Goal: Book appointment/travel/reservation

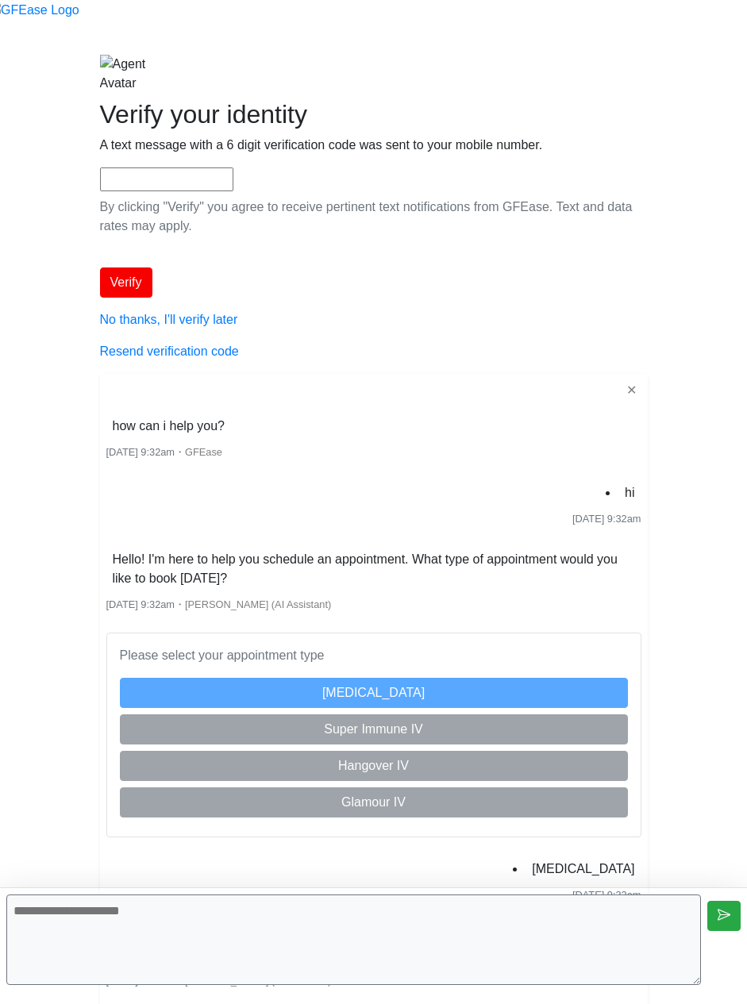
scroll to position [213, 0]
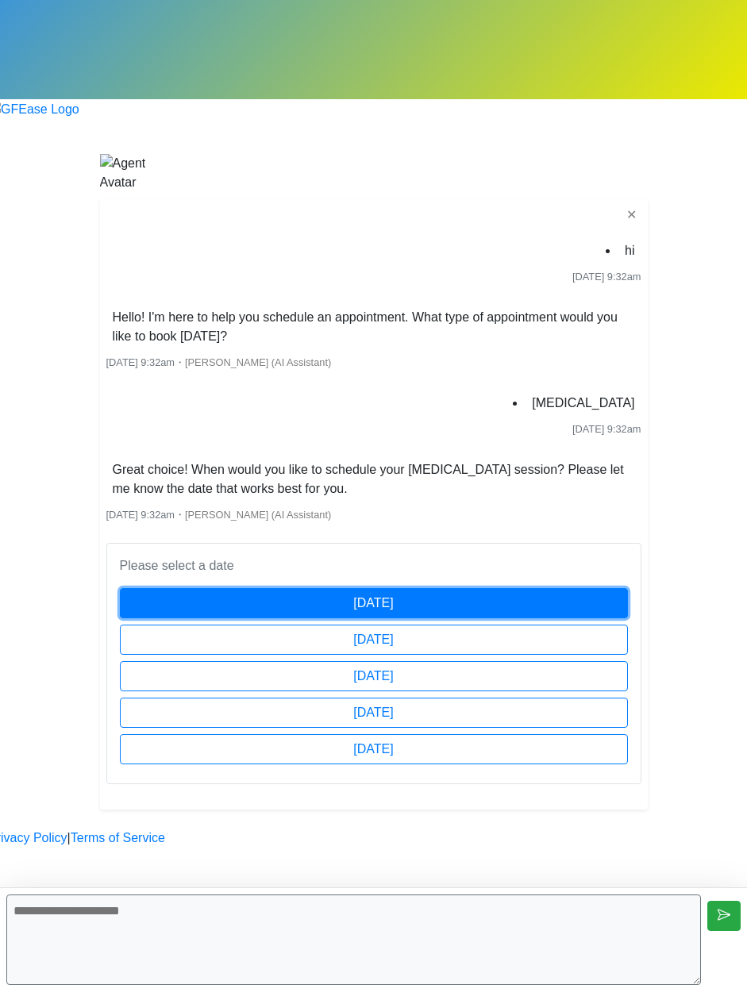
click at [500, 588] on button "[DATE]" at bounding box center [374, 603] width 508 height 30
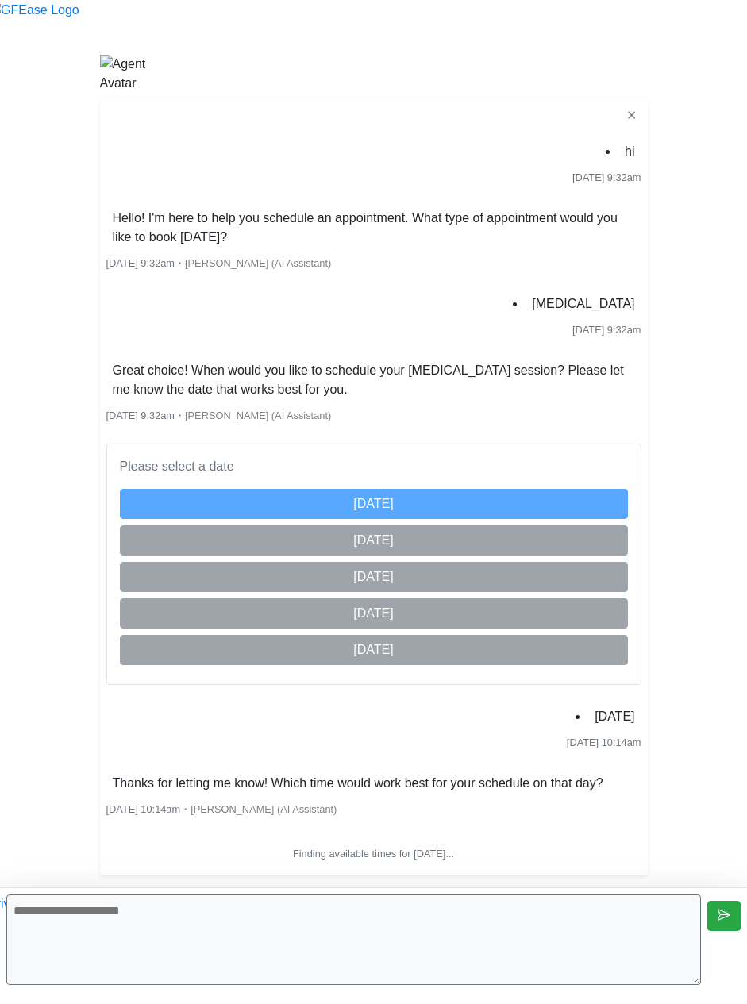
scroll to position [445, 0]
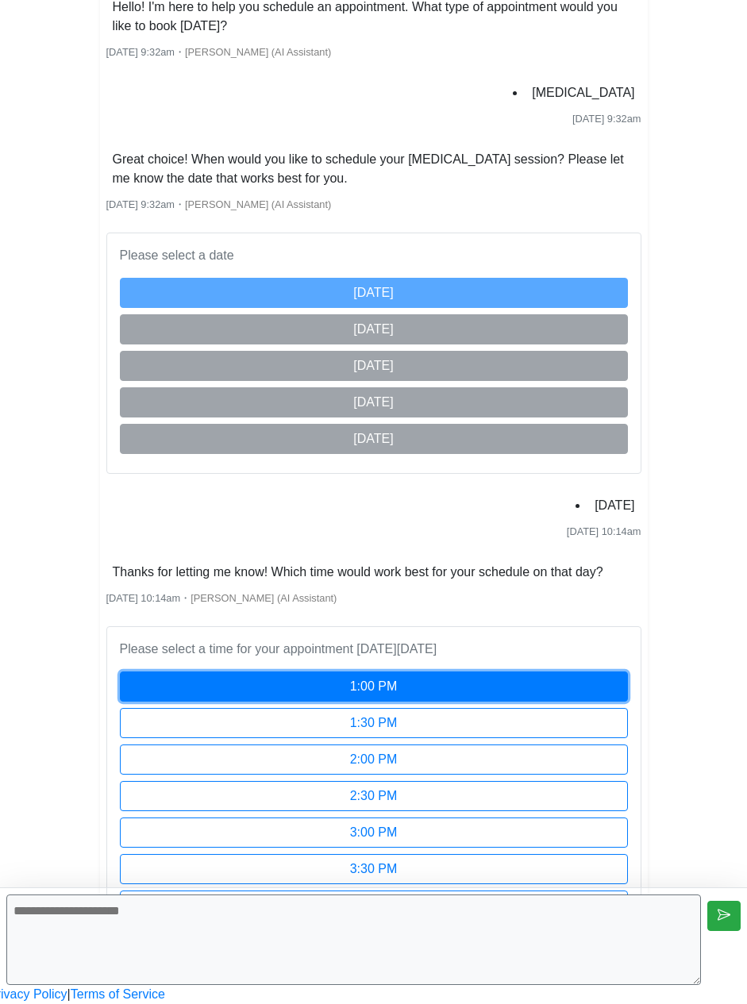
click at [472, 672] on button "1:00 PM" at bounding box center [374, 687] width 508 height 30
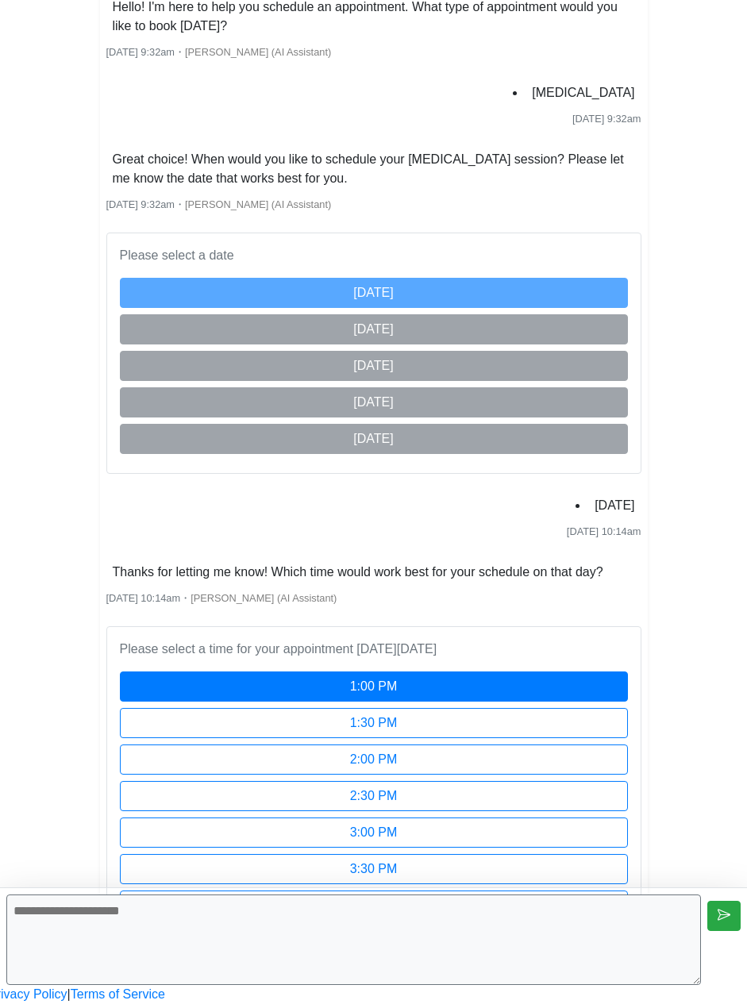
scroll to position [511, 0]
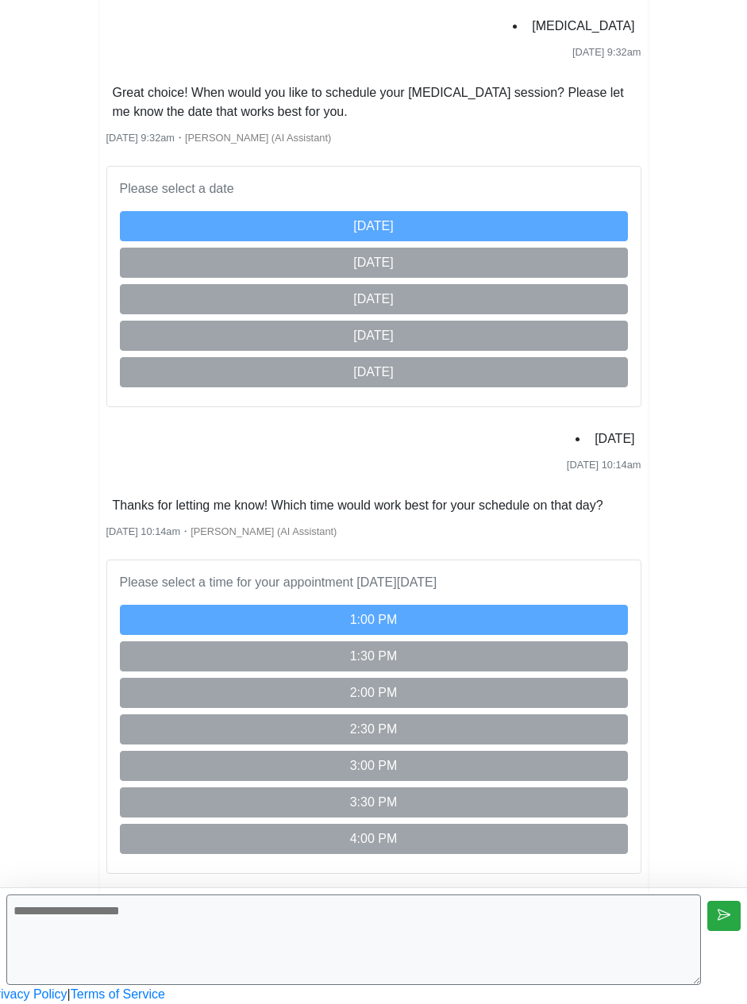
click at [684, 715] on html "Begin your FREE virtual smile assessment! ✕ hi [DATE] 9:32am Hello! I'm here to…" at bounding box center [373, 363] width 747 height 1282
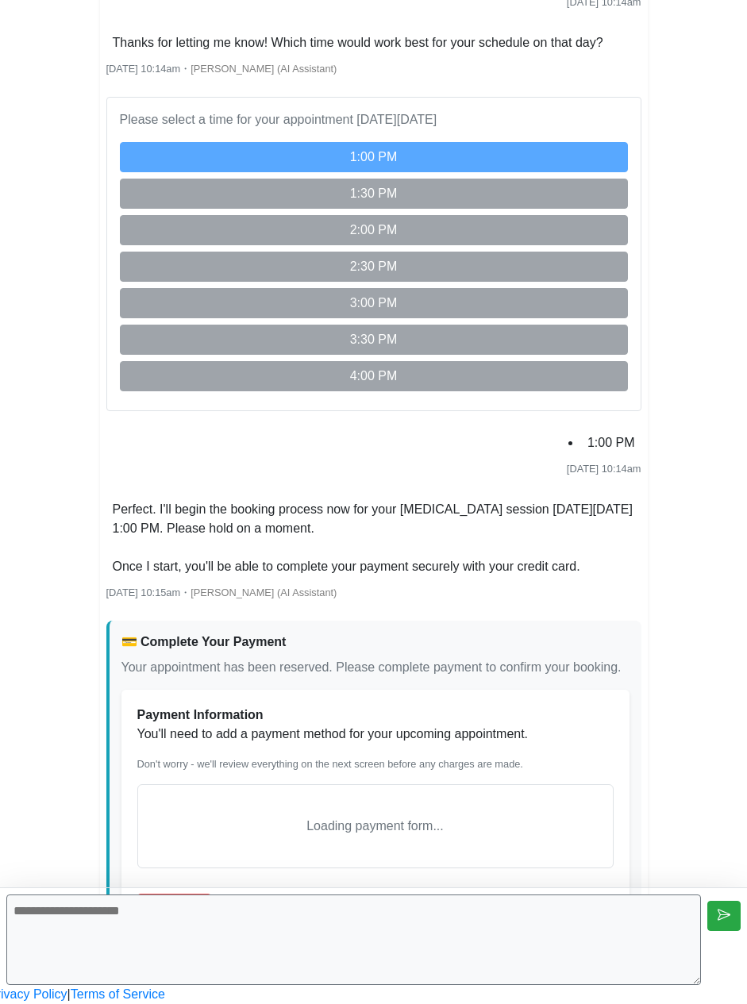
scroll to position [1078, 0]
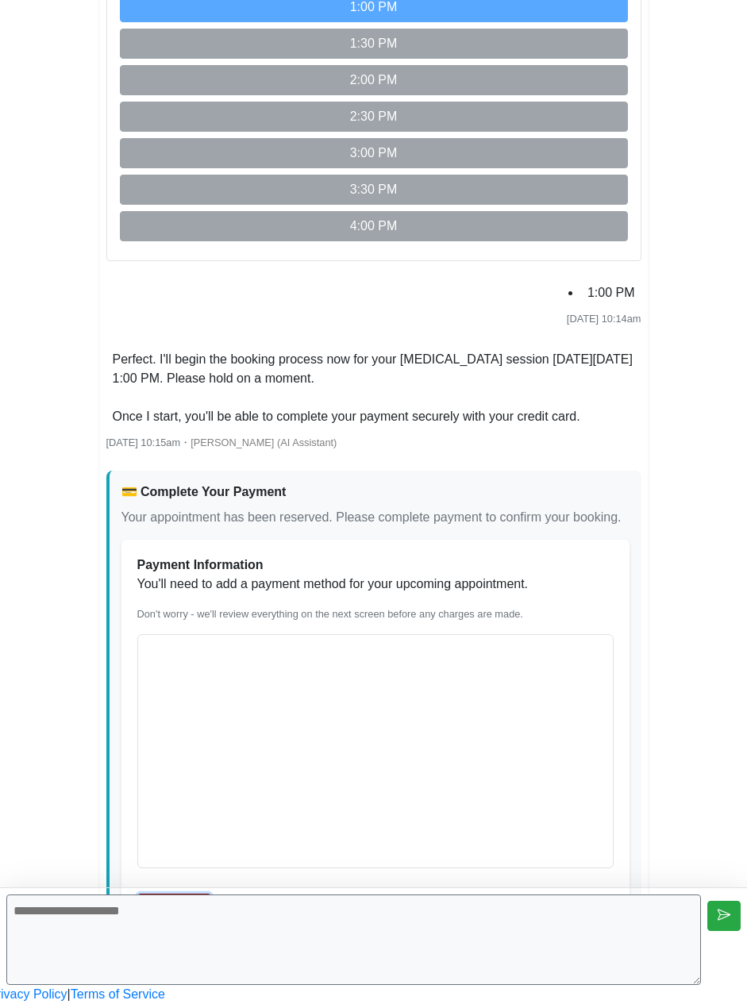
click at [212, 894] on button "Add Card" at bounding box center [174, 909] width 75 height 30
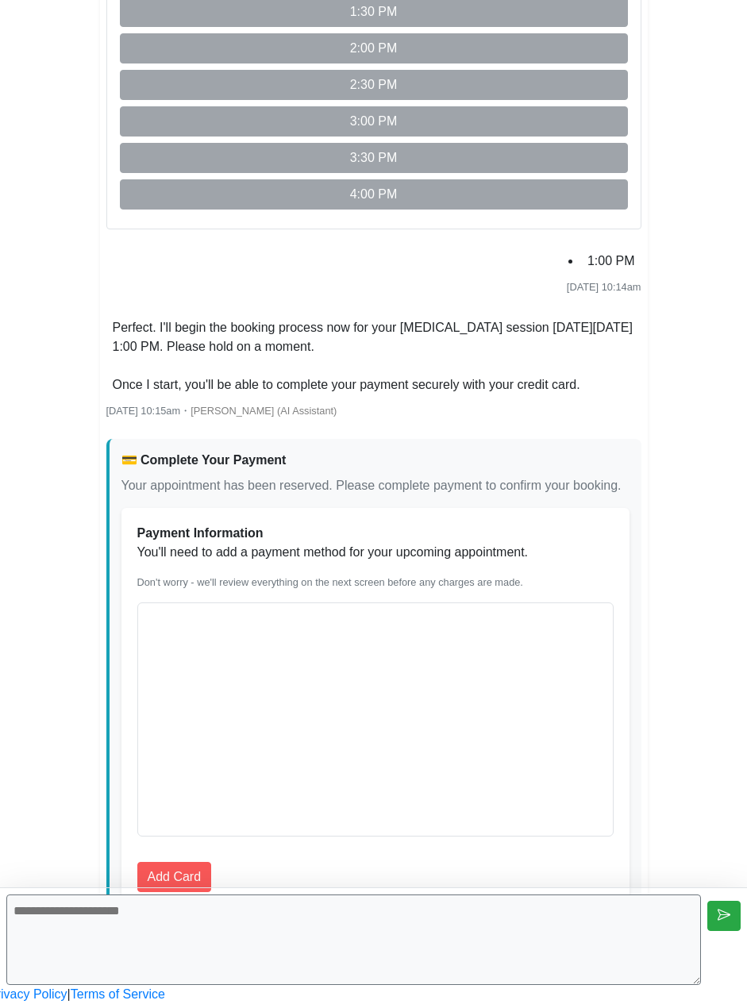
scroll to position [934, 0]
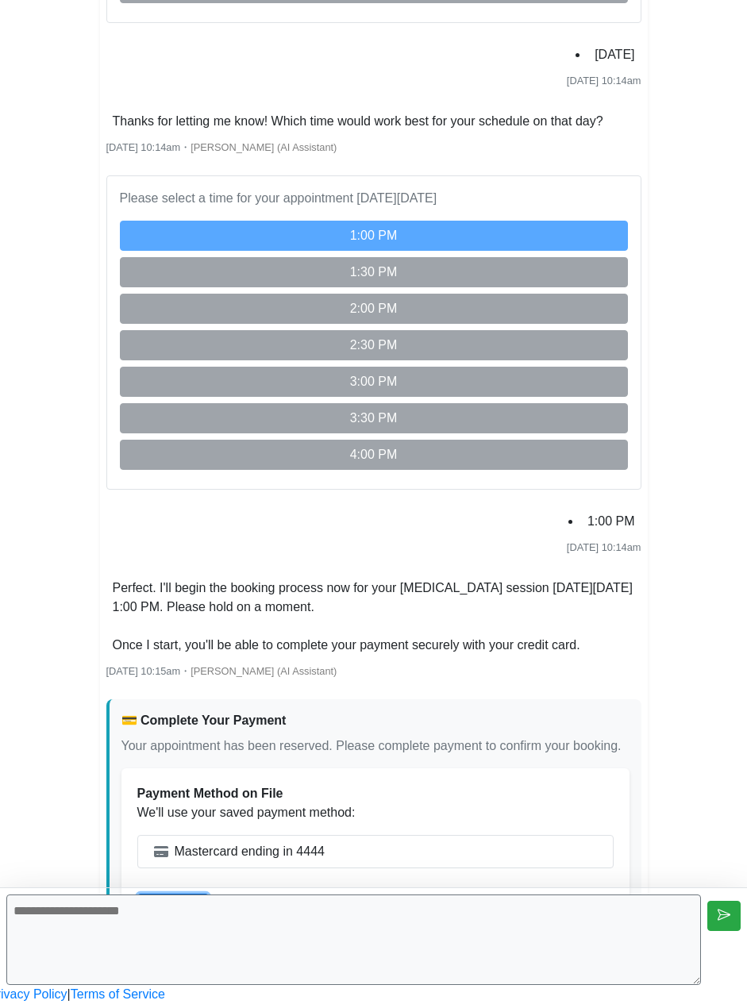
click at [209, 894] on button "Continue" at bounding box center [172, 909] width 71 height 30
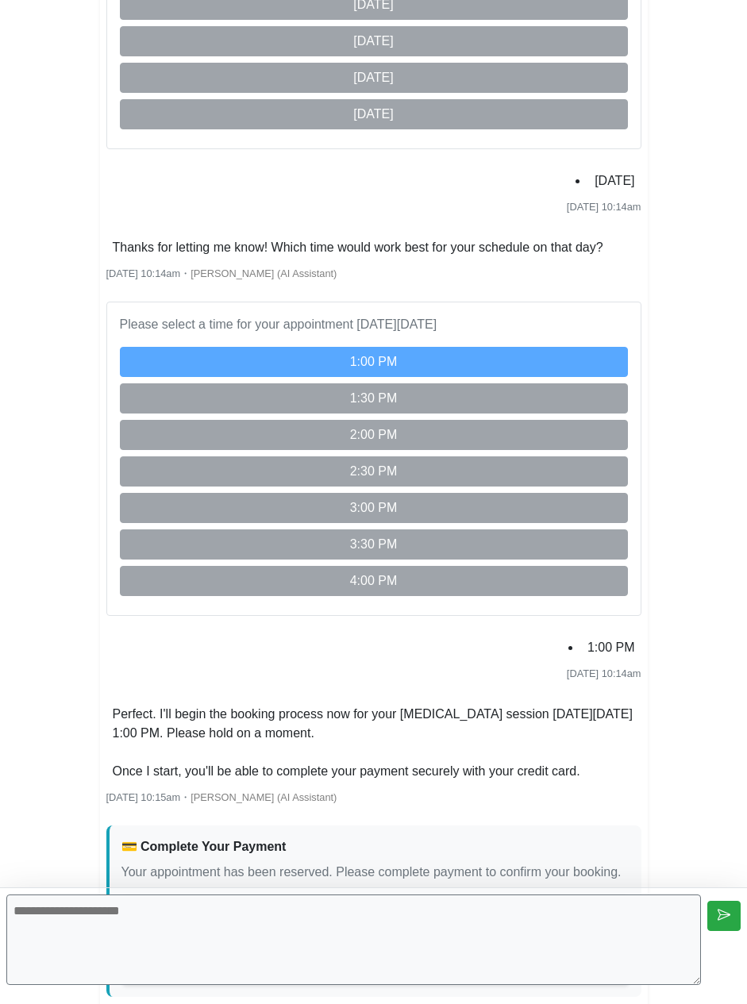
scroll to position [0, 0]
